Goal: Task Accomplishment & Management: Complete application form

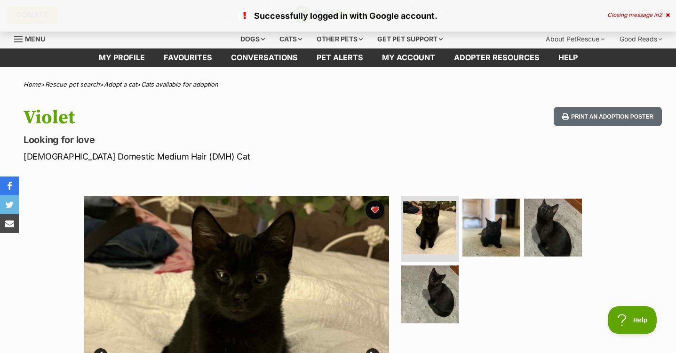
click at [463, 138] on div "Violet Looking for love Female Domestic Medium Hair (DMH) Cat Print an adoption…" at bounding box center [338, 135] width 676 height 56
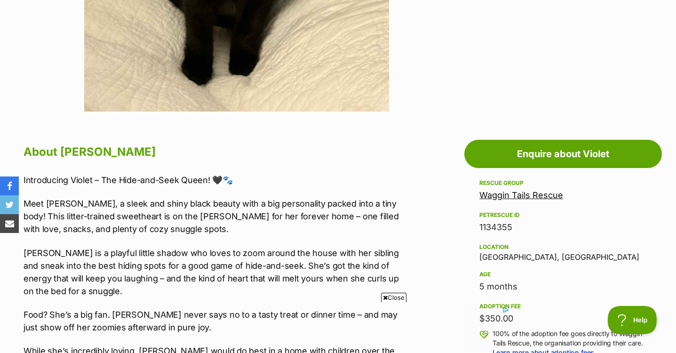
scroll to position [470, 0]
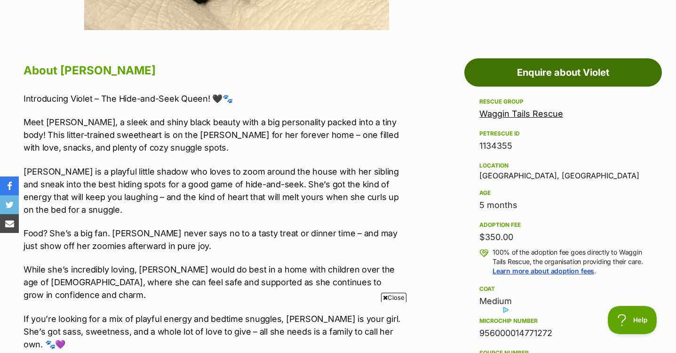
click at [488, 66] on link "Enquire about Violet" at bounding box center [563, 72] width 198 height 28
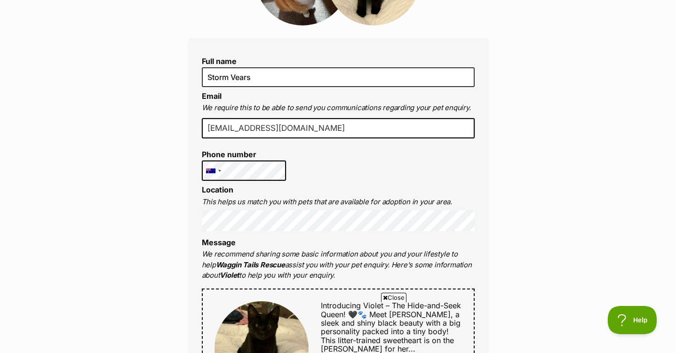
click at [392, 297] on span "Close" at bounding box center [393, 297] width 25 height 9
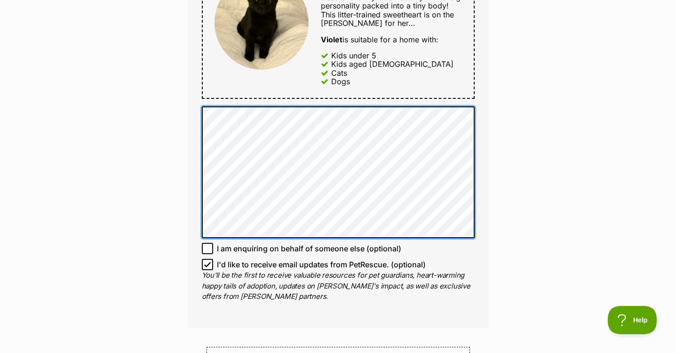
scroll to position [517, 0]
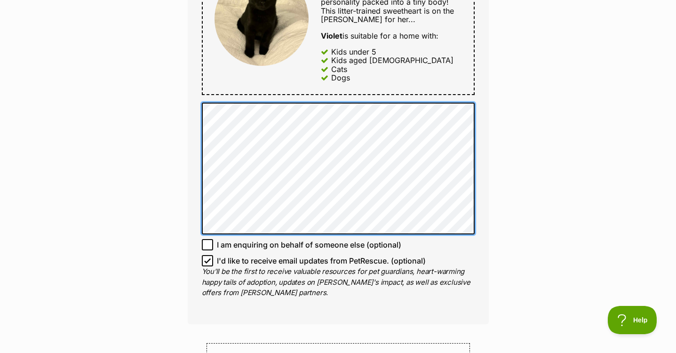
click at [193, 148] on div "Full name [PERSON_NAME] Email We require this to be able to send you communicat…" at bounding box center [338, 16] width 301 height 615
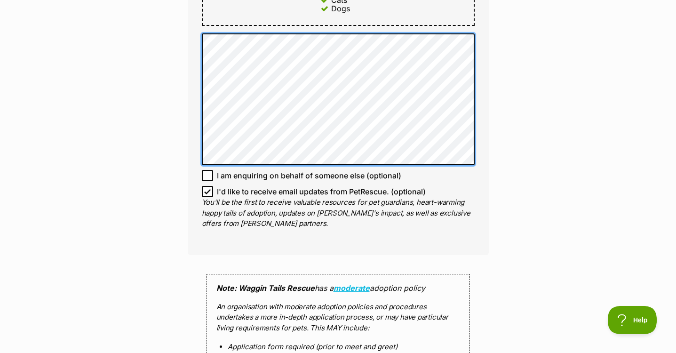
scroll to position [611, 0]
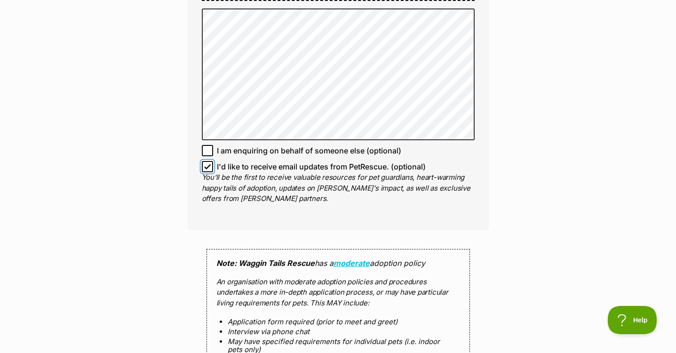
click at [202, 168] on input "I'd like to receive email updates from PetRescue. (optional)" at bounding box center [207, 166] width 11 height 11
checkbox input "false"
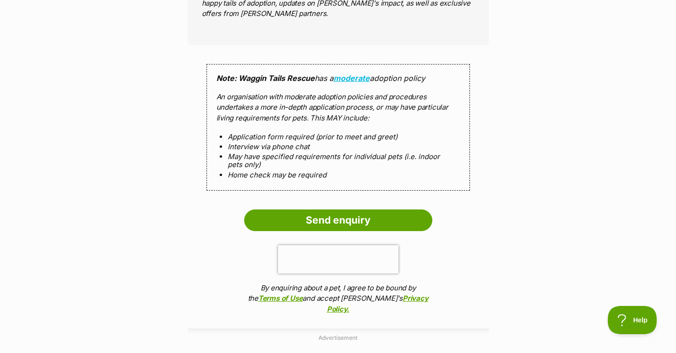
scroll to position [799, 0]
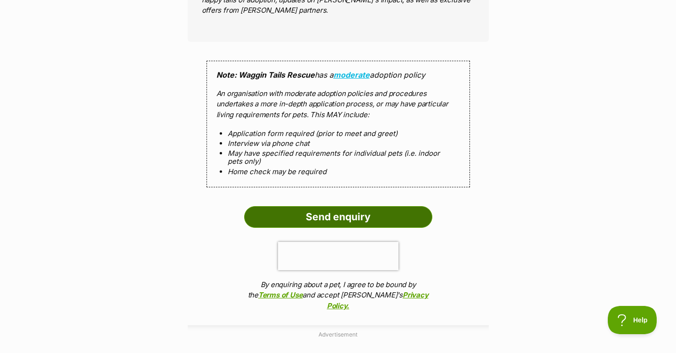
click at [407, 220] on input "Send enquiry" at bounding box center [338, 217] width 188 height 22
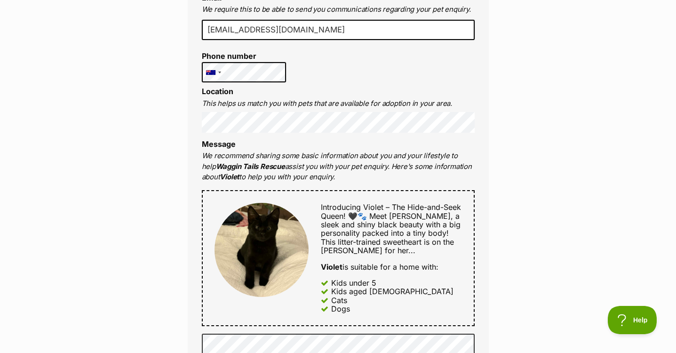
scroll to position [282, 0]
